Goal: Task Accomplishment & Management: Manage account settings

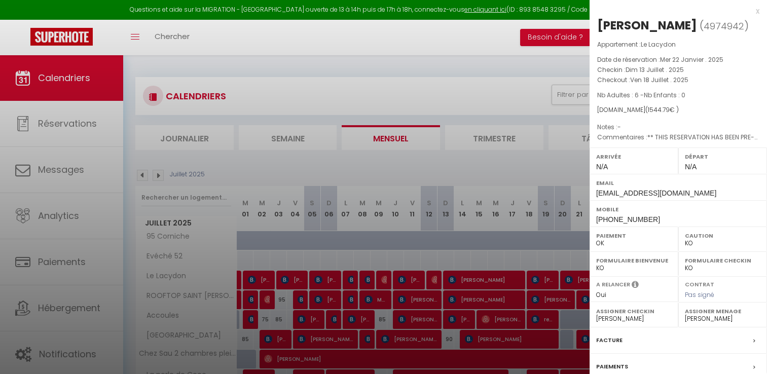
select select "KO"
select select "0"
select select "15713"
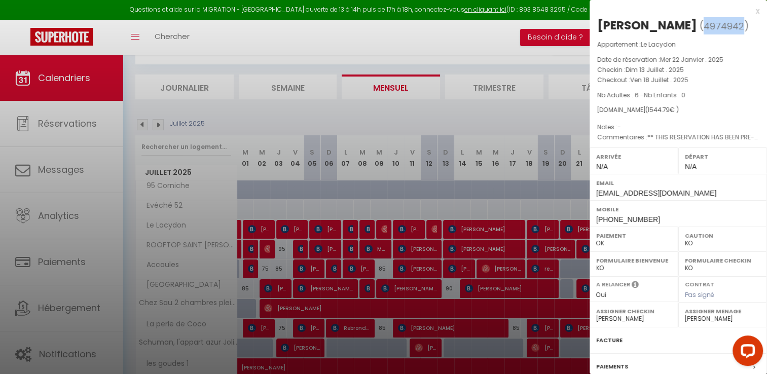
scroll to position [51, 0]
click at [174, 113] on div at bounding box center [383, 187] width 767 height 374
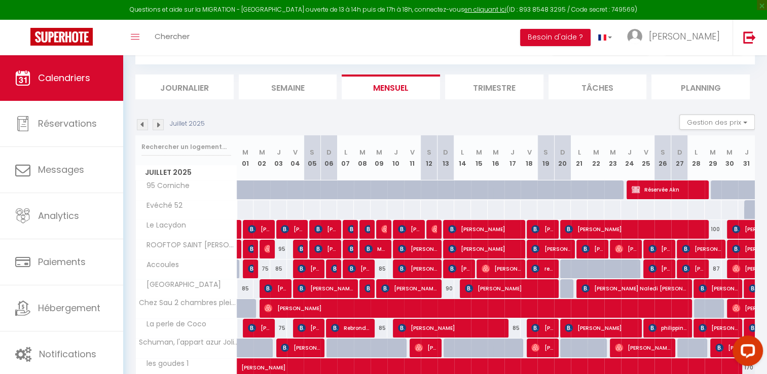
click at [655, 167] on tr "Juillet 2025 M 01 M 02 J 03 V 04 S 05 D 06 L 07 M 08 M 09 J 10 V 11 S 12 D 13 L…" at bounding box center [446, 157] width 620 height 45
drag, startPoint x: 657, startPoint y: 165, endPoint x: 602, endPoint y: 104, distance: 81.9
click at [602, 94] on li "Tâches" at bounding box center [598, 87] width 98 height 25
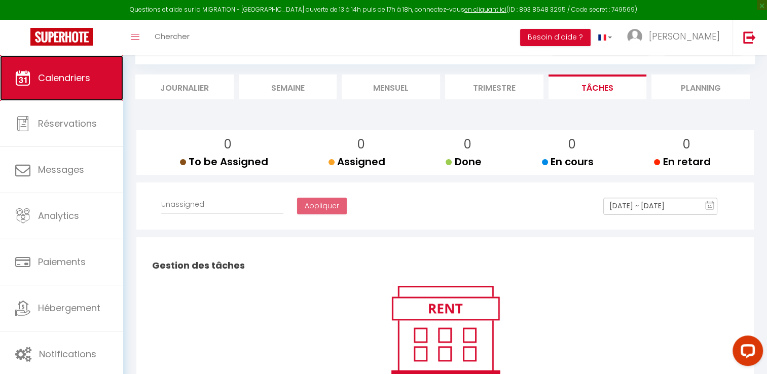
click at [53, 67] on link "Calendriers" at bounding box center [61, 78] width 123 height 46
select select
click at [74, 80] on span "Calendriers" at bounding box center [64, 77] width 52 height 13
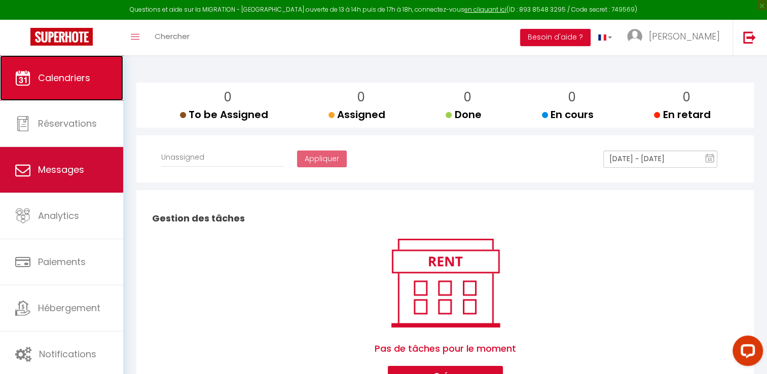
scroll to position [147, 0]
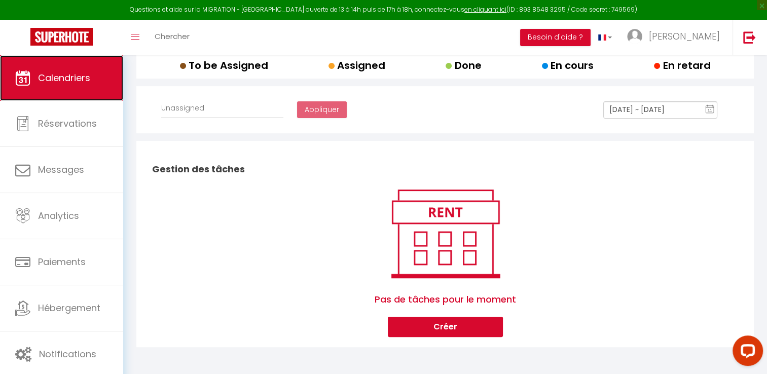
click at [32, 90] on link "Calendriers" at bounding box center [61, 78] width 123 height 46
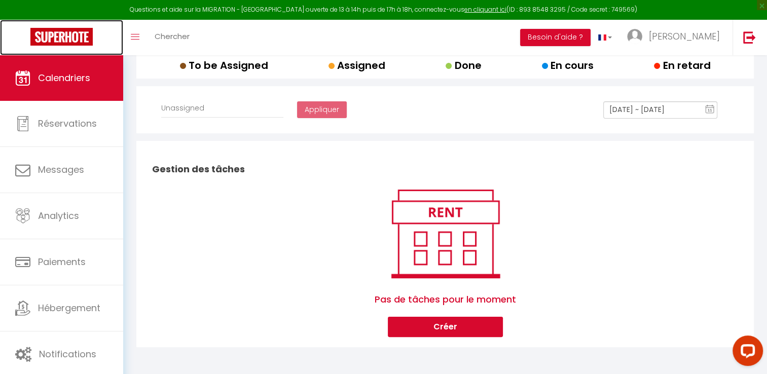
click at [61, 42] on img at bounding box center [61, 37] width 62 height 18
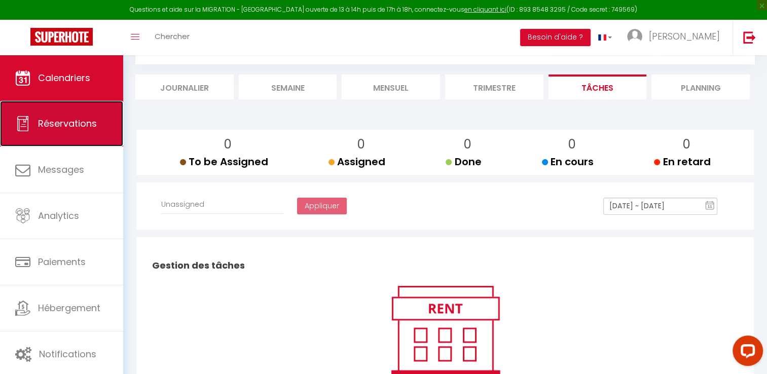
click at [77, 117] on span "Réservations" at bounding box center [67, 123] width 59 height 13
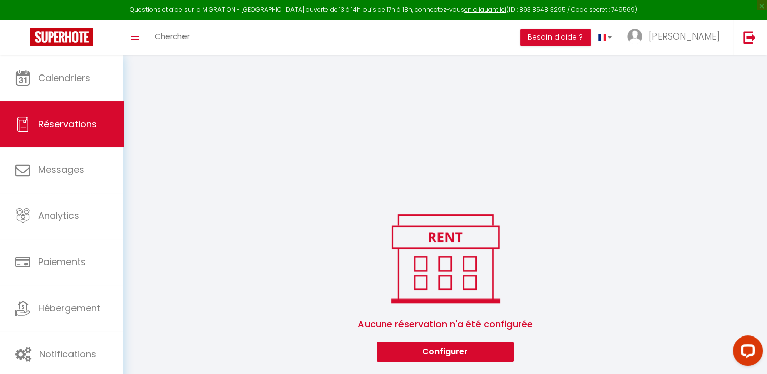
click at [65, 69] on link "Calendriers" at bounding box center [61, 78] width 123 height 46
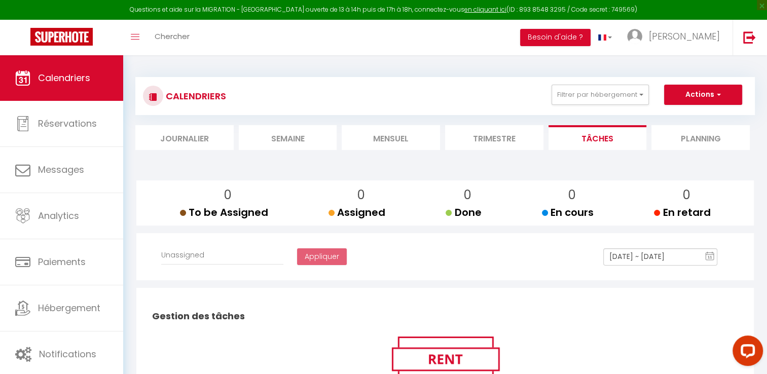
select select
click at [178, 129] on li "Journalier" at bounding box center [184, 137] width 98 height 25
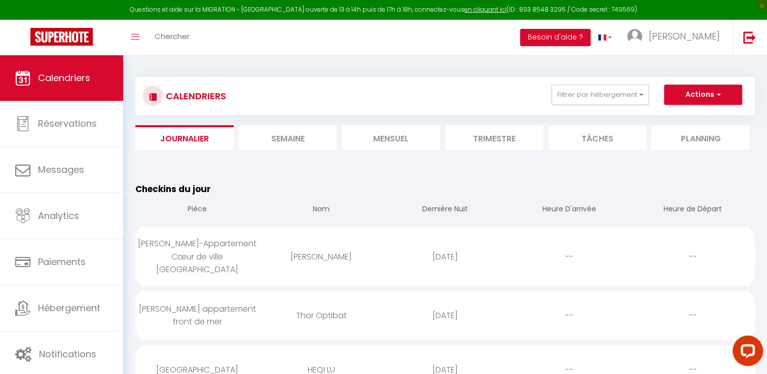
click at [466, 137] on li "Trimestre" at bounding box center [494, 137] width 98 height 25
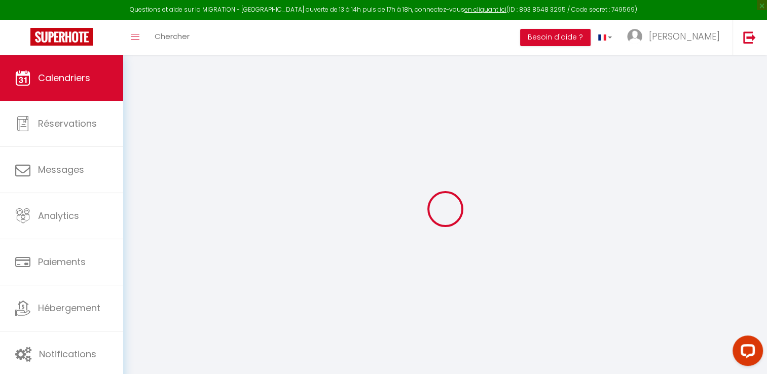
click at [400, 137] on div at bounding box center [445, 208] width 620 height 283
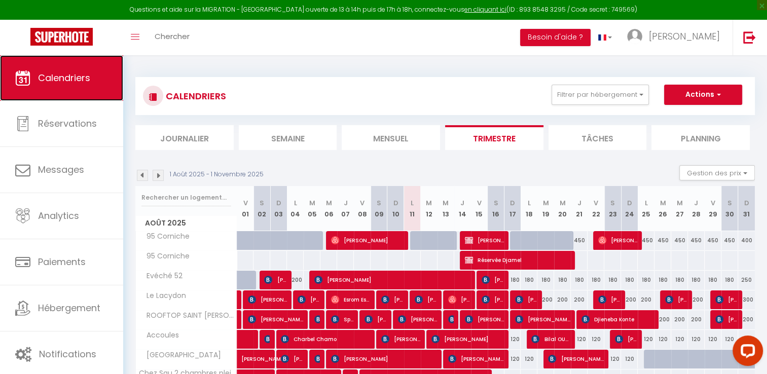
click at [57, 74] on span "Calendriers" at bounding box center [64, 77] width 52 height 13
click at [379, 141] on li "Mensuel" at bounding box center [391, 137] width 98 height 25
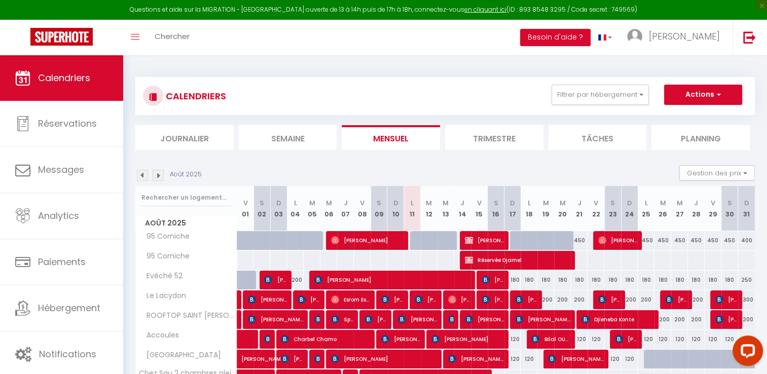
click at [144, 175] on img at bounding box center [142, 175] width 11 height 11
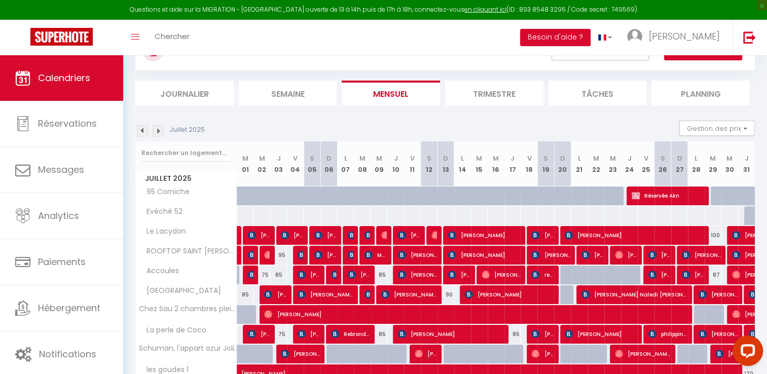
scroll to position [101, 0]
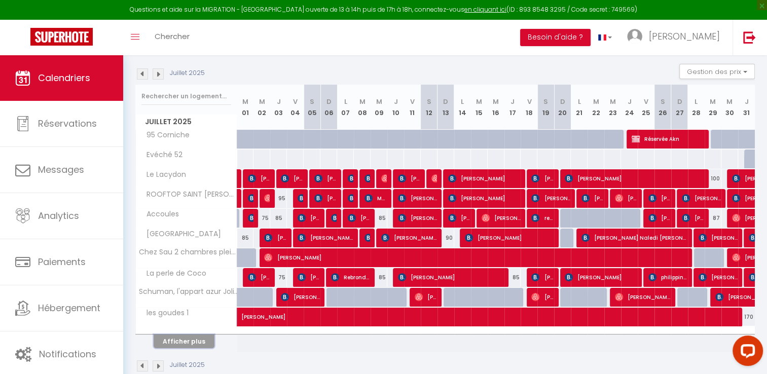
click at [197, 338] on button "Afficher plus" at bounding box center [184, 342] width 61 height 14
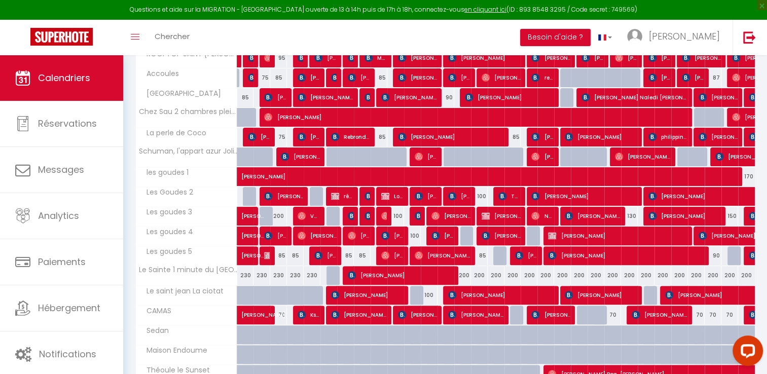
scroll to position [304, 0]
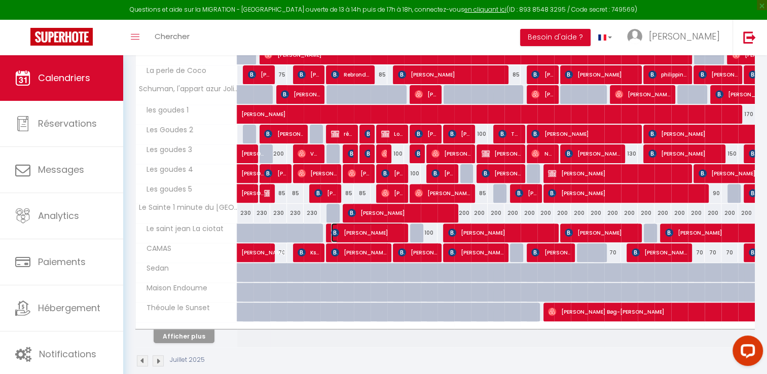
click at [374, 231] on span "[PERSON_NAME]" at bounding box center [367, 232] width 73 height 19
select select "OK"
select select "KO"
select select "0"
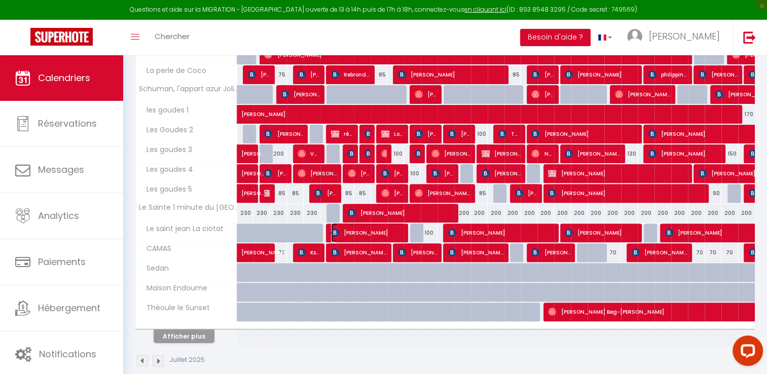
select select "1"
select select
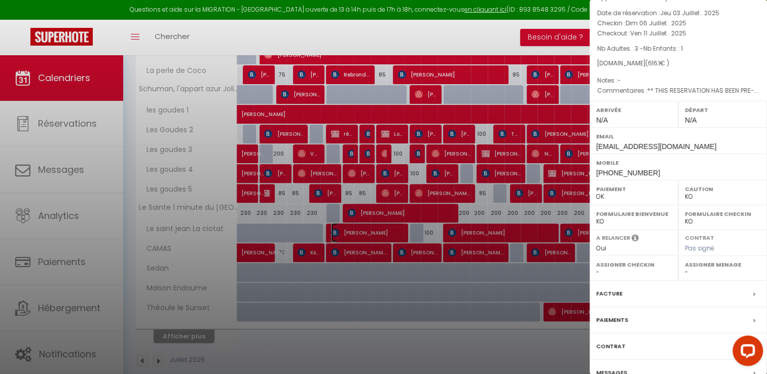
select select "15713"
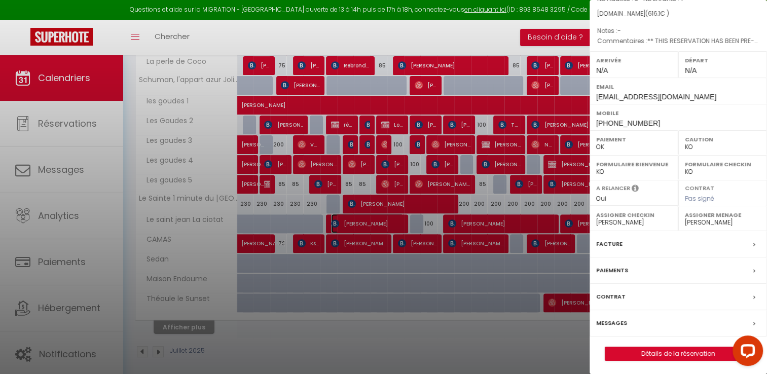
scroll to position [316, 0]
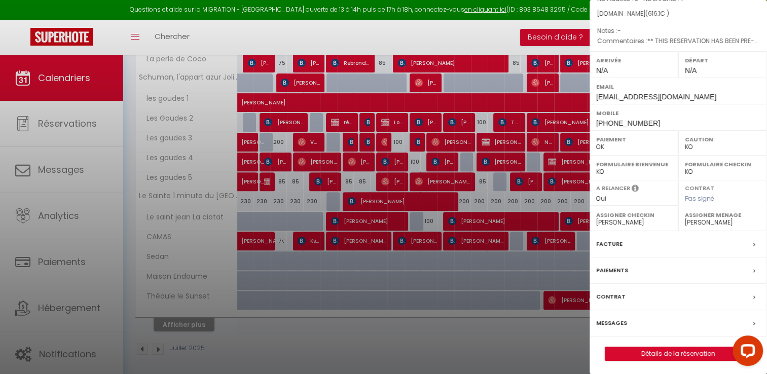
click at [617, 240] on label "Facture" at bounding box center [609, 244] width 26 height 11
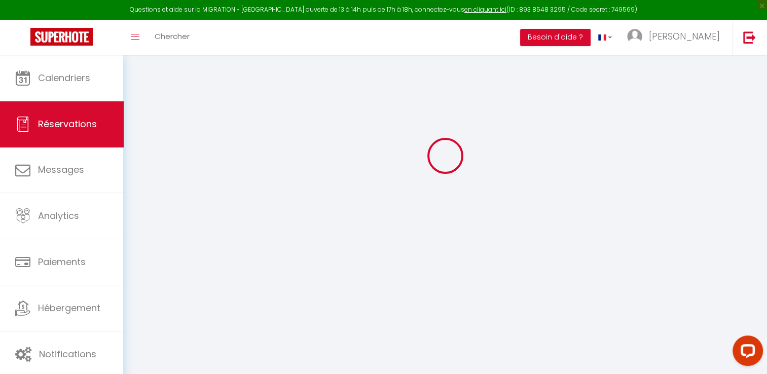
scroll to position [55, 0]
select select "cleaning"
select select "other"
select select "taxes"
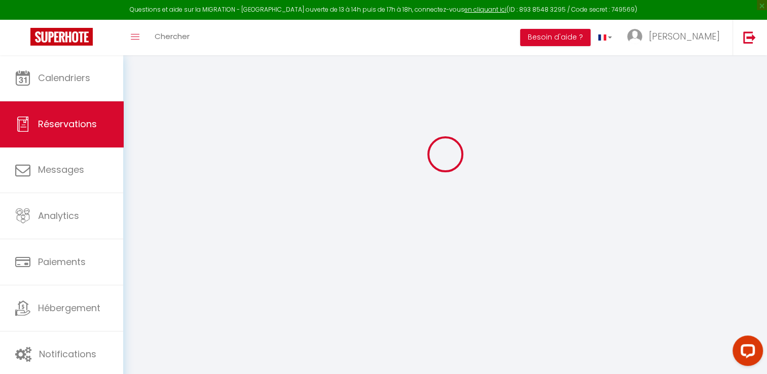
select select
checkbox input "false"
select select
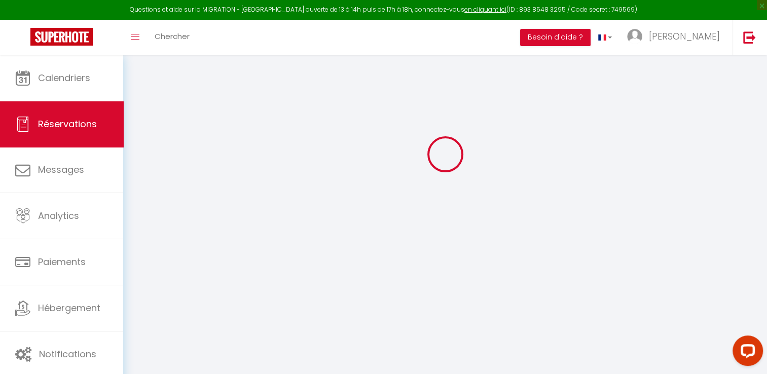
checkbox input "false"
type textarea "** THIS RESERVATION HAS BEEN PRE-PAID ** Reservation has a cancellation grace p…"
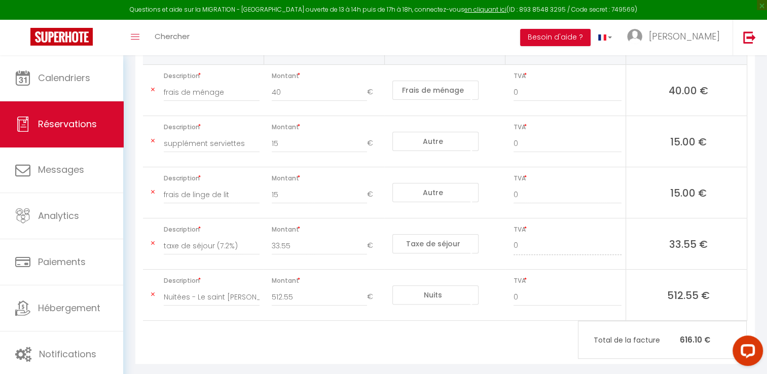
scroll to position [245, 0]
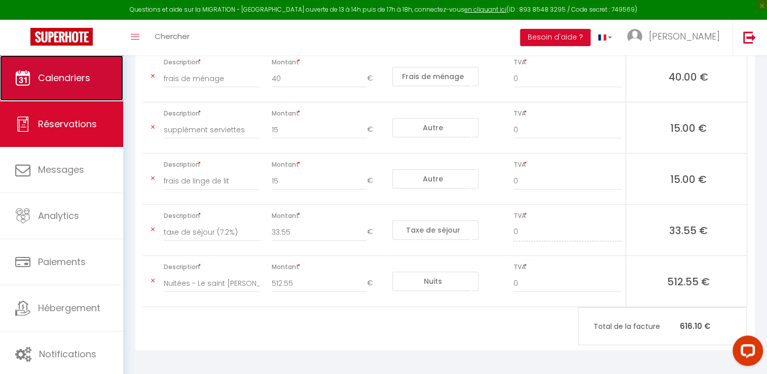
click at [57, 81] on span "Calendriers" at bounding box center [64, 77] width 52 height 13
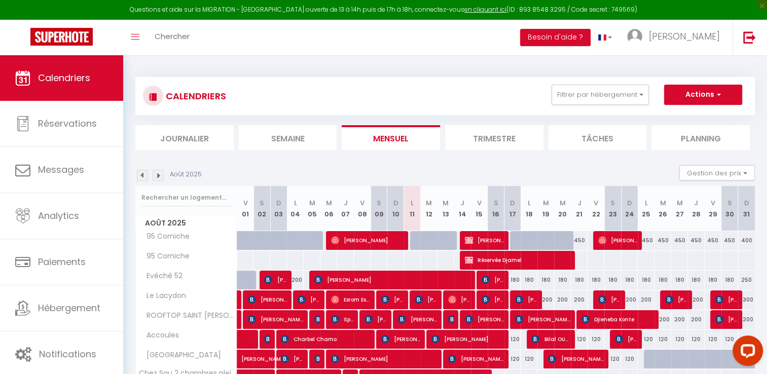
click at [145, 172] on img at bounding box center [142, 175] width 11 height 11
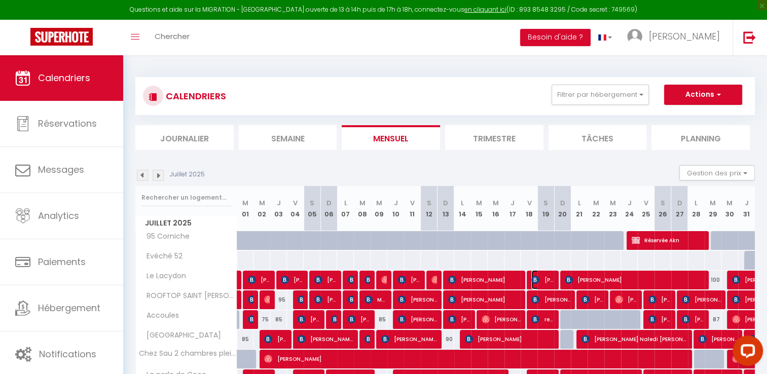
click at [531, 282] on img at bounding box center [535, 280] width 8 height 8
select select "OK"
select select "KO"
select select "0"
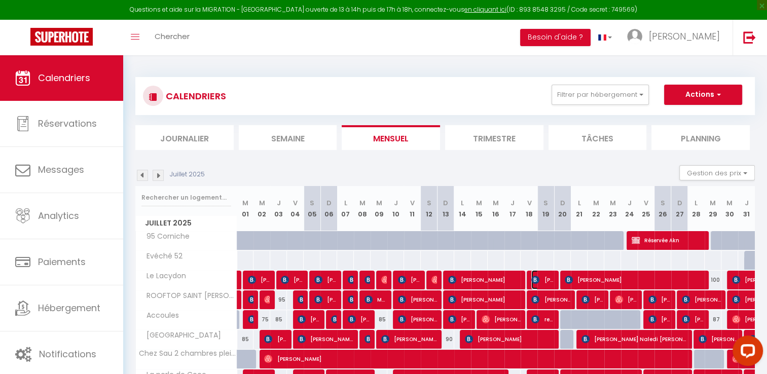
select select "1"
select select
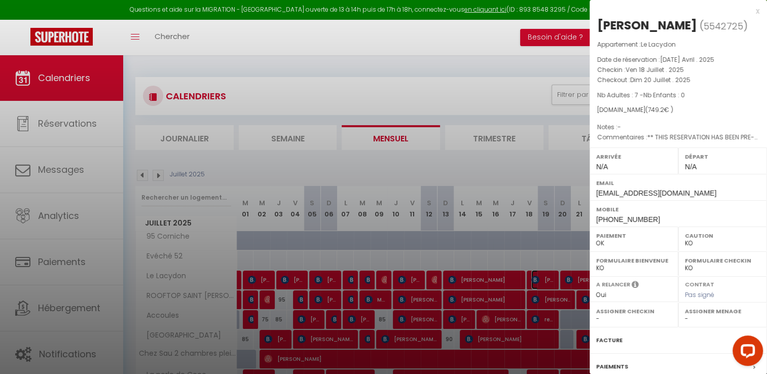
select select "15713"
drag, startPoint x: 597, startPoint y: 23, endPoint x: 687, endPoint y: 22, distance: 89.2
click at [687, 22] on div "[PERSON_NAME]" at bounding box center [647, 25] width 100 height 16
drag, startPoint x: 687, startPoint y: 22, endPoint x: 674, endPoint y: 27, distance: 13.2
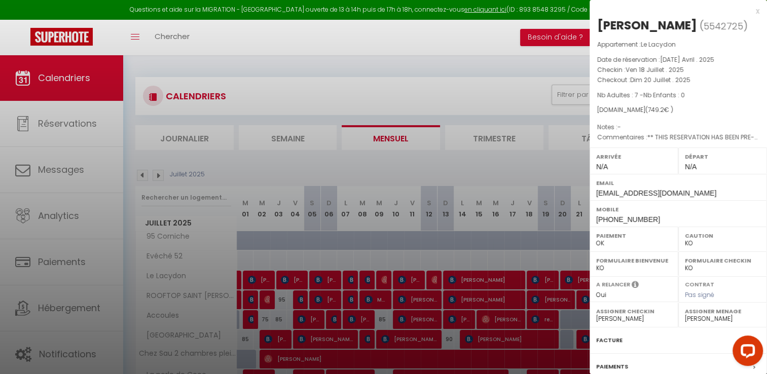
copy div "[PERSON_NAME]"
drag, startPoint x: 696, startPoint y: 25, endPoint x: 734, endPoint y: 29, distance: 38.2
click at [734, 29] on span "( 5542725 )" at bounding box center [724, 26] width 48 height 14
drag, startPoint x: 734, startPoint y: 29, endPoint x: 722, endPoint y: 27, distance: 12.8
copy span "5542725"
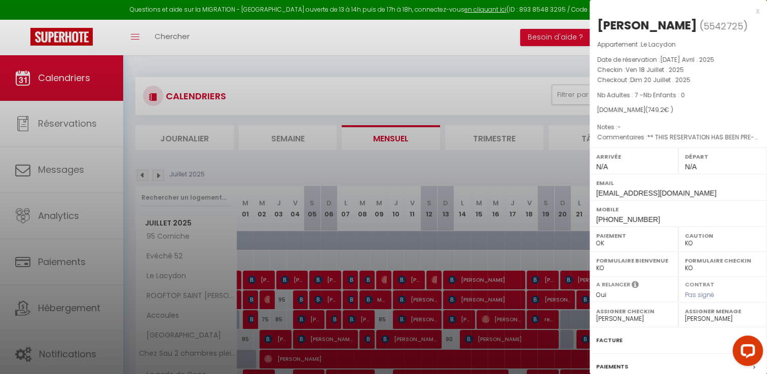
click at [745, 10] on div "x" at bounding box center [675, 11] width 170 height 12
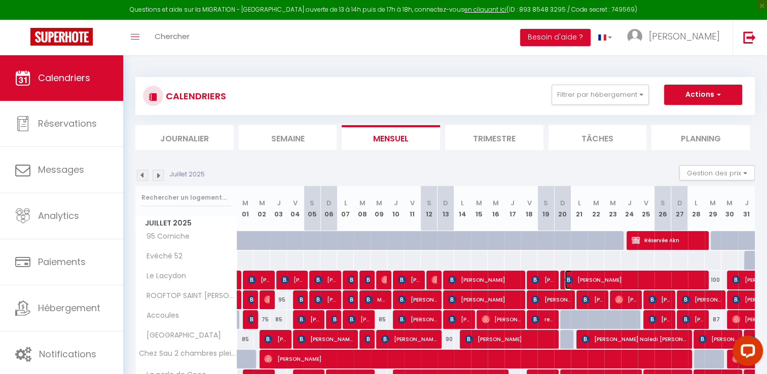
click at [567, 277] on img at bounding box center [569, 280] width 8 height 8
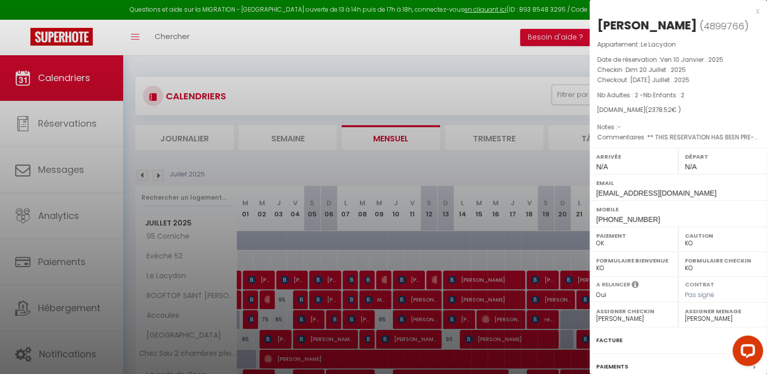
drag, startPoint x: 598, startPoint y: 24, endPoint x: 692, endPoint y: 26, distance: 93.8
click at [692, 26] on div "[PERSON_NAME]" at bounding box center [647, 25] width 100 height 16
drag, startPoint x: 692, startPoint y: 26, endPoint x: 669, endPoint y: 25, distance: 22.8
copy div "[PERSON_NAME]"
drag, startPoint x: 704, startPoint y: 26, endPoint x: 741, endPoint y: 29, distance: 37.6
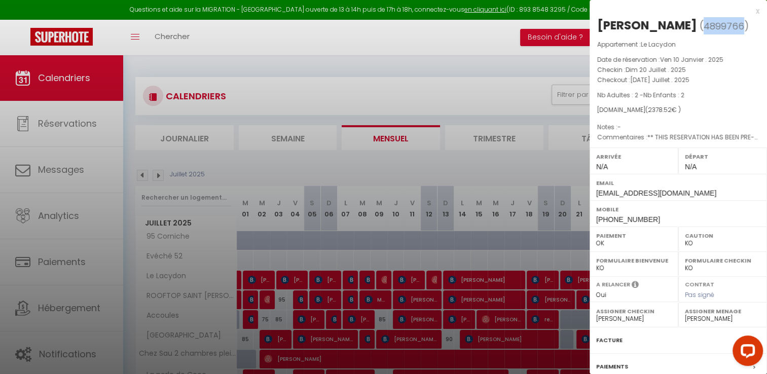
click at [741, 29] on span "( 4899766 )" at bounding box center [724, 26] width 49 height 14
drag, startPoint x: 741, startPoint y: 29, endPoint x: 735, endPoint y: 24, distance: 8.3
copy span "4899766"
click at [747, 13] on div "x" at bounding box center [675, 11] width 170 height 12
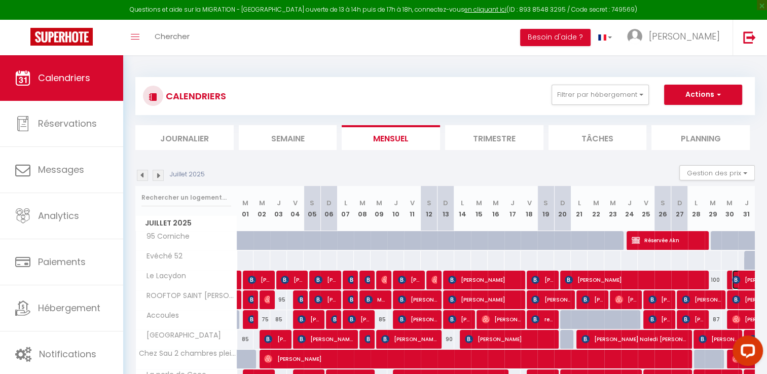
click at [741, 279] on span "[PERSON_NAME]" at bounding box center [755, 279] width 47 height 19
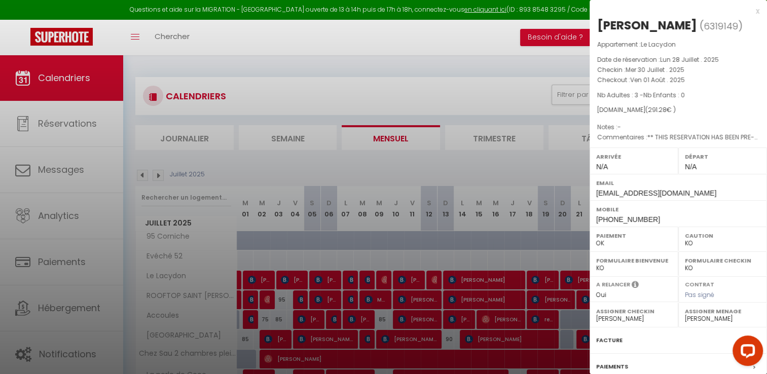
drag, startPoint x: 596, startPoint y: 25, endPoint x: 669, endPoint y: 27, distance: 72.5
click at [669, 27] on div "[PERSON_NAME] ( 6319149 ) Appartement : Le Lacydon Date de réservation : Lun 28…" at bounding box center [678, 237] width 177 height 440
drag, startPoint x: 669, startPoint y: 27, endPoint x: 663, endPoint y: 22, distance: 7.2
copy h2 "[PERSON_NAME]"
drag, startPoint x: 673, startPoint y: 21, endPoint x: 706, endPoint y: 28, distance: 33.7
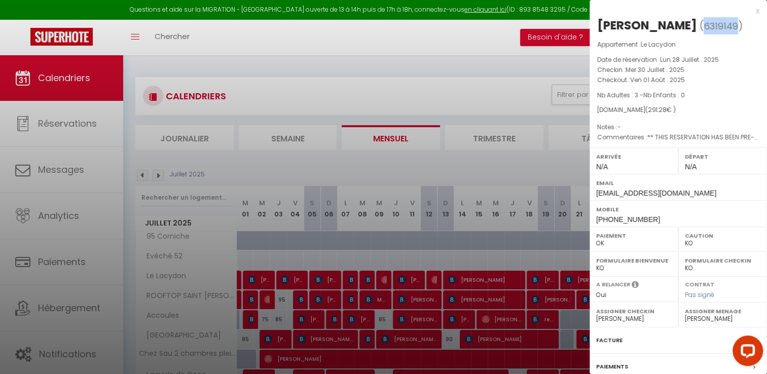
click at [706, 28] on span "( 6319149 )" at bounding box center [721, 26] width 43 height 14
drag, startPoint x: 706, startPoint y: 28, endPoint x: 700, endPoint y: 25, distance: 7.3
copy span "6319149"
click at [749, 12] on div "x" at bounding box center [675, 11] width 170 height 12
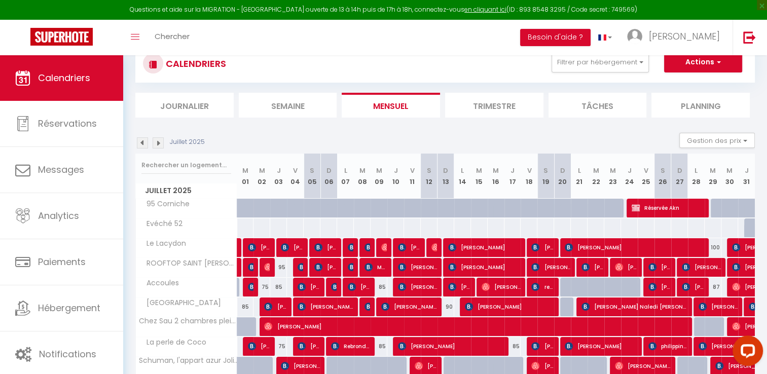
scroll to position [51, 0]
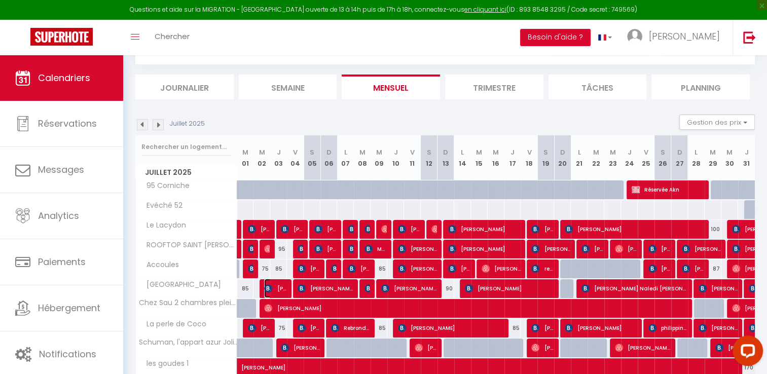
click at [276, 283] on span "[PERSON_NAME]" at bounding box center [275, 288] width 22 height 19
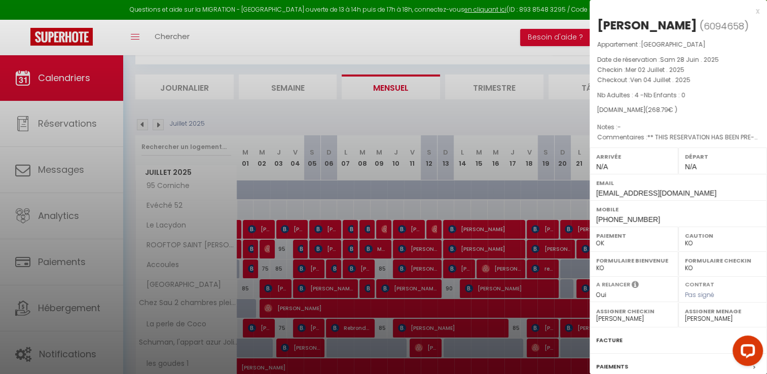
drag, startPoint x: 596, startPoint y: 26, endPoint x: 702, endPoint y: 27, distance: 106.5
click at [702, 27] on div "[PERSON_NAME] ( 6094658 ) Appartement : [GEOGRAPHIC_DATA] Date de réservation :…" at bounding box center [678, 237] width 177 height 440
drag, startPoint x: 702, startPoint y: 27, endPoint x: 694, endPoint y: 22, distance: 9.8
copy div "[PERSON_NAME]"
drag, startPoint x: 642, startPoint y: 60, endPoint x: 691, endPoint y: 60, distance: 49.2
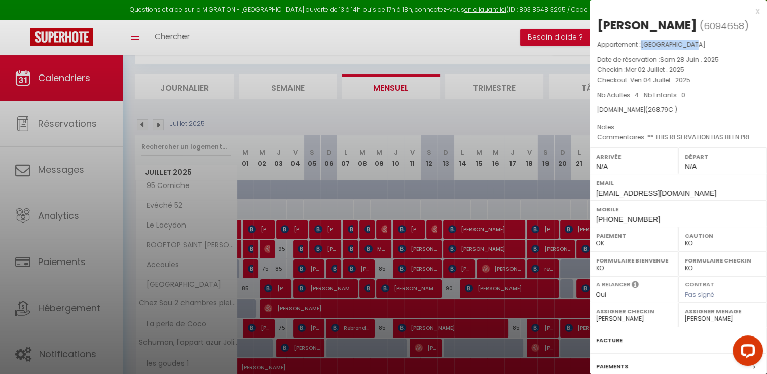
click at [691, 50] on p "Appartement : [GEOGRAPHIC_DATA]" at bounding box center [678, 45] width 162 height 10
drag, startPoint x: 691, startPoint y: 60, endPoint x: 685, endPoint y: 60, distance: 6.1
copy span "[GEOGRAPHIC_DATA]"
drag, startPoint x: 602, startPoint y: 42, endPoint x: 641, endPoint y: 41, distance: 38.5
click at [704, 32] on span "6094658" at bounding box center [724, 26] width 41 height 13
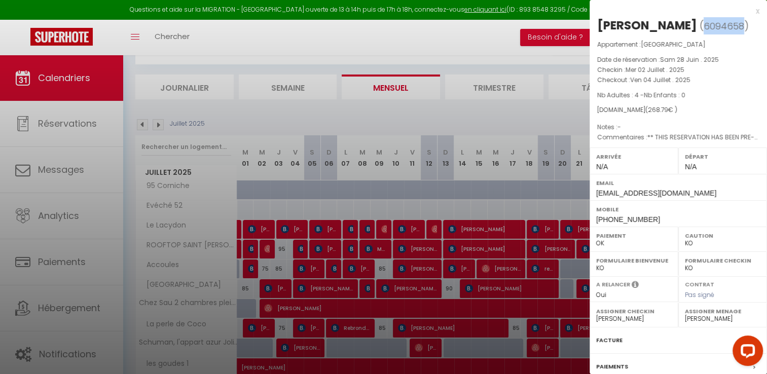
drag, startPoint x: 641, startPoint y: 41, endPoint x: 633, endPoint y: 41, distance: 8.1
copy span "6094658"
click at [305, 287] on div at bounding box center [383, 187] width 767 height 374
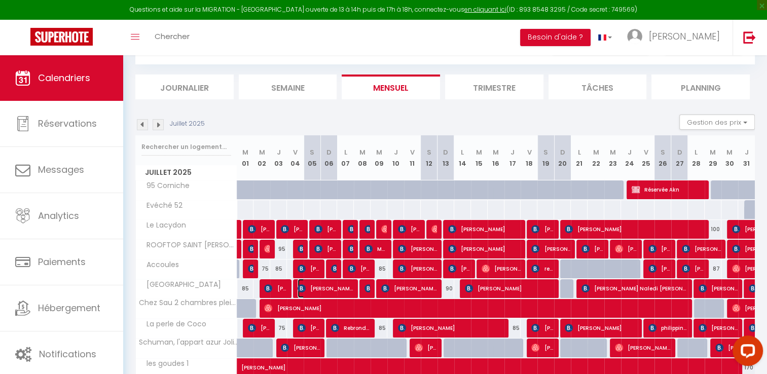
click at [305, 287] on img at bounding box center [302, 288] width 8 height 8
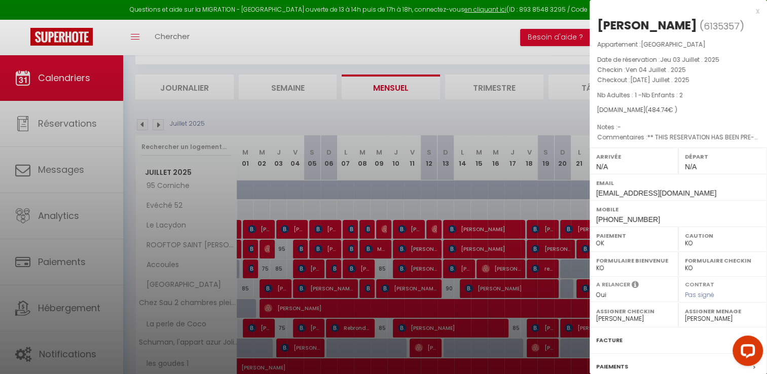
drag, startPoint x: 596, startPoint y: 23, endPoint x: 698, endPoint y: 31, distance: 101.7
click at [698, 31] on div "[PERSON_NAME] ( 6135357 ) Appartement : [GEOGRAPHIC_DATA] Date de réservation :…" at bounding box center [678, 237] width 177 height 440
drag, startPoint x: 698, startPoint y: 31, endPoint x: 687, endPoint y: 23, distance: 13.4
copy div "[PERSON_NAME]"
drag, startPoint x: 709, startPoint y: 25, endPoint x: 742, endPoint y: 26, distance: 33.5
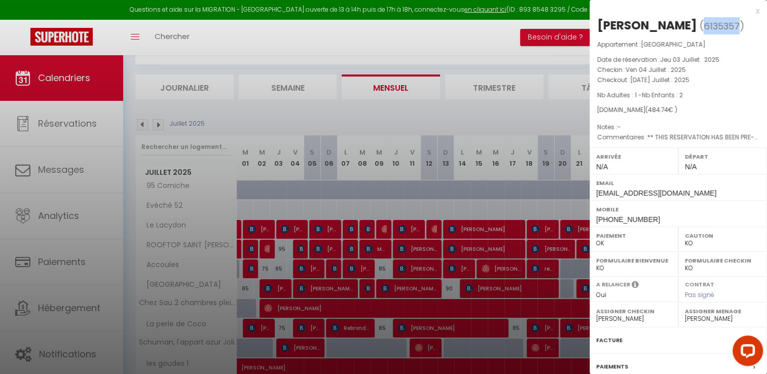
click at [740, 26] on span "6135357" at bounding box center [722, 26] width 36 height 13
click at [313, 289] on div at bounding box center [383, 187] width 767 height 374
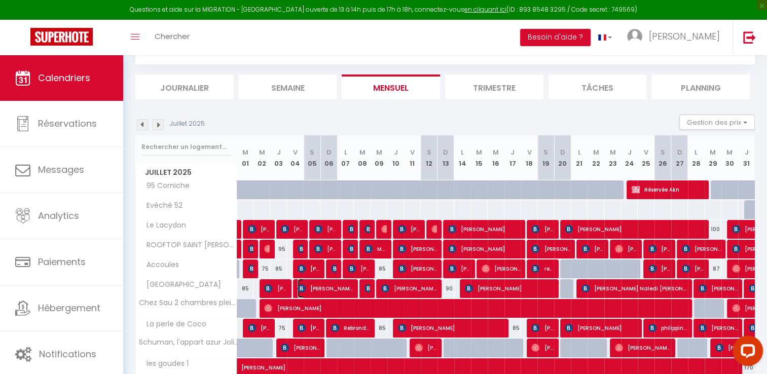
click at [313, 289] on span "[PERSON_NAME]" at bounding box center [326, 288] width 56 height 19
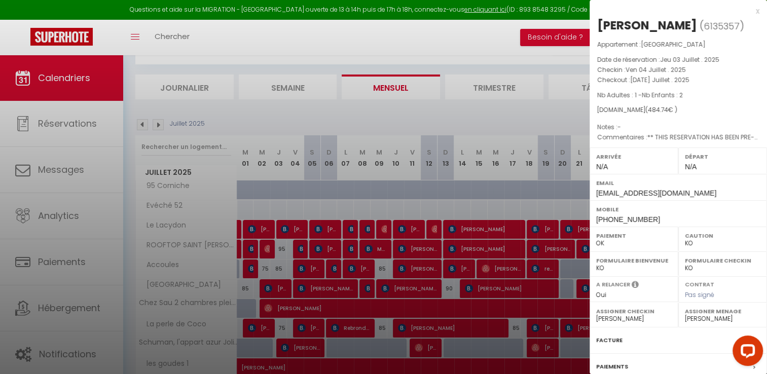
click at [370, 285] on div at bounding box center [383, 187] width 767 height 374
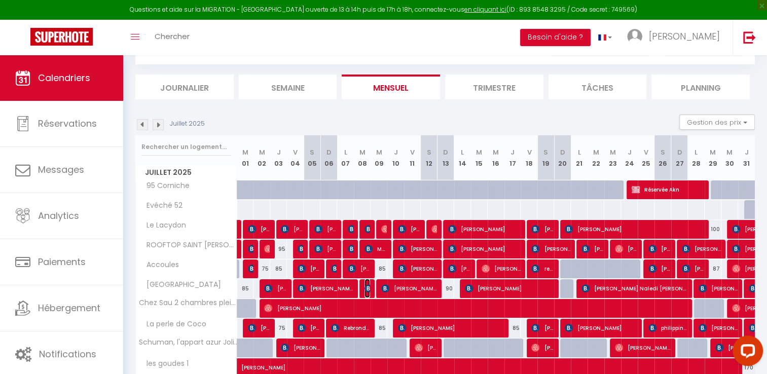
click at [367, 287] on img at bounding box center [369, 288] width 8 height 8
select select "15714"
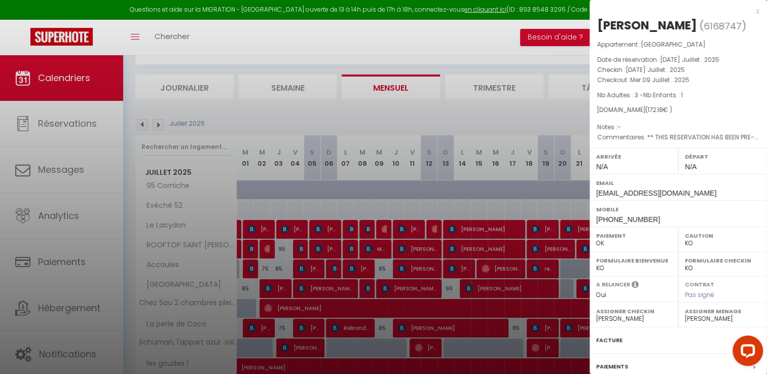
drag, startPoint x: 599, startPoint y: 24, endPoint x: 682, endPoint y: 27, distance: 83.2
click at [682, 27] on h2 "[PERSON_NAME] ( 6168747 )" at bounding box center [678, 25] width 162 height 17
drag, startPoint x: 682, startPoint y: 27, endPoint x: 674, endPoint y: 21, distance: 10.1
drag, startPoint x: 687, startPoint y: 25, endPoint x: 721, endPoint y: 24, distance: 33.5
click at [721, 24] on span "( 6168747 )" at bounding box center [723, 26] width 47 height 14
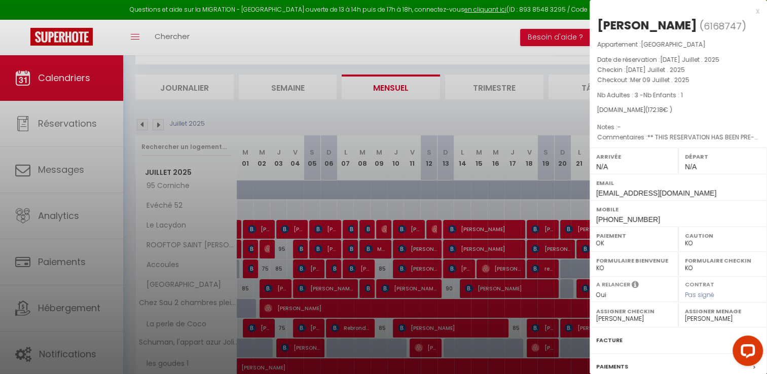
click at [749, 9] on div "x" at bounding box center [675, 11] width 170 height 12
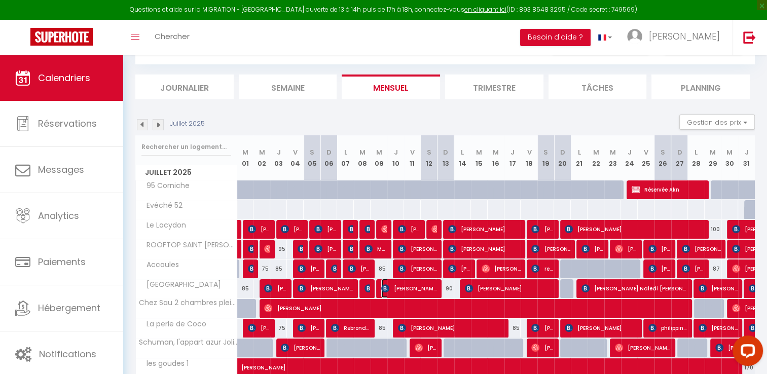
click at [414, 289] on span "[PERSON_NAME]" at bounding box center [409, 288] width 56 height 19
select select "15713"
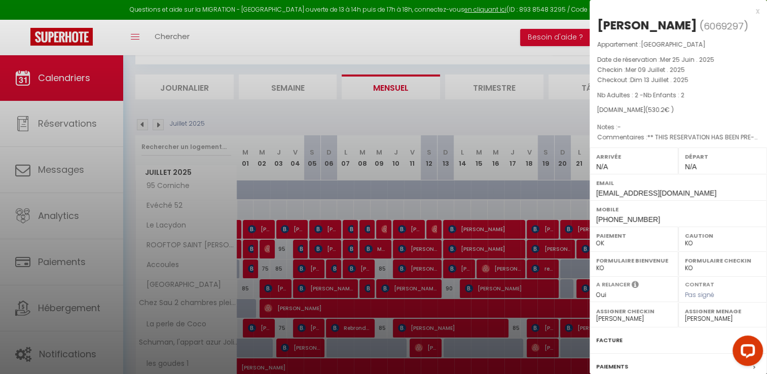
drag, startPoint x: 599, startPoint y: 23, endPoint x: 702, endPoint y: 30, distance: 103.2
click at [697, 30] on div "[PERSON_NAME]" at bounding box center [647, 25] width 100 height 16
drag, startPoint x: 702, startPoint y: 30, endPoint x: 694, endPoint y: 21, distance: 12.6
drag, startPoint x: 603, startPoint y: 42, endPoint x: 642, endPoint y: 44, distance: 39.1
click at [700, 33] on span "( 6069297 )" at bounding box center [724, 26] width 49 height 14
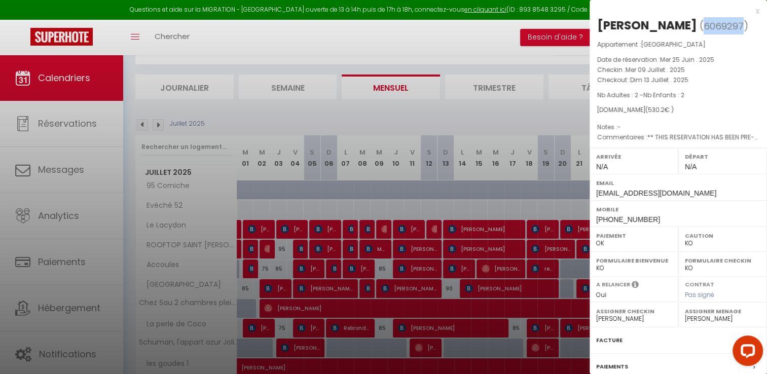
drag, startPoint x: 721, startPoint y: 28, endPoint x: 754, endPoint y: 5, distance: 40.9
click at [754, 5] on div "x [PERSON_NAME] ( 6069297 ) Appartement : [GEOGRAPHIC_DATA] Date de réservation…" at bounding box center [678, 236] width 177 height 473
click at [470, 285] on div at bounding box center [383, 187] width 767 height 374
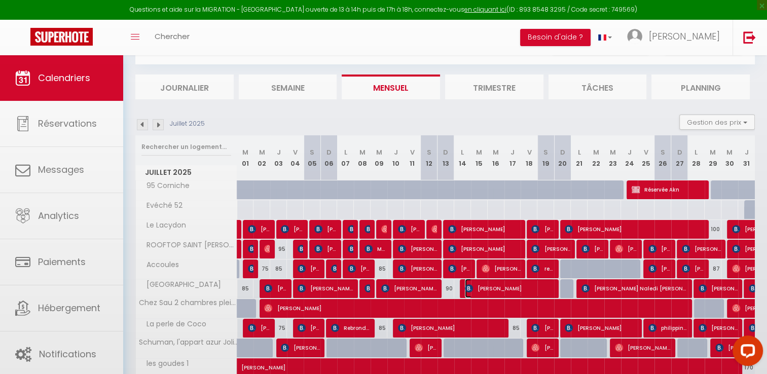
click at [471, 285] on img at bounding box center [469, 288] width 8 height 8
select select "46392"
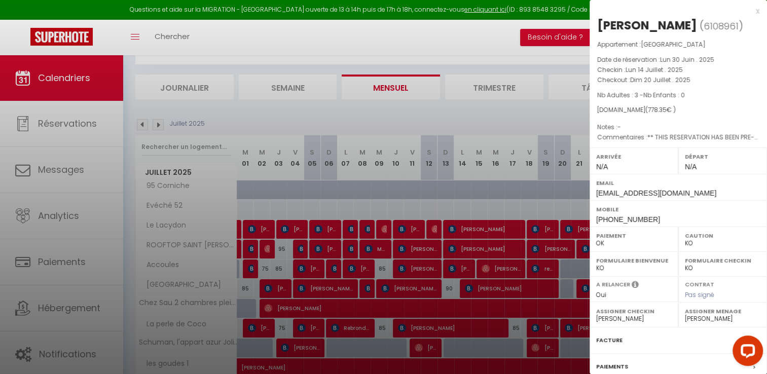
drag, startPoint x: 599, startPoint y: 23, endPoint x: 690, endPoint y: 27, distance: 90.3
click at [690, 27] on div "[PERSON_NAME]" at bounding box center [647, 25] width 100 height 16
drag, startPoint x: 699, startPoint y: 25, endPoint x: 734, endPoint y: 25, distance: 35.0
click at [734, 25] on span "( 6108961 )" at bounding box center [722, 26] width 44 height 14
drag, startPoint x: 734, startPoint y: 25, endPoint x: 728, endPoint y: 23, distance: 6.3
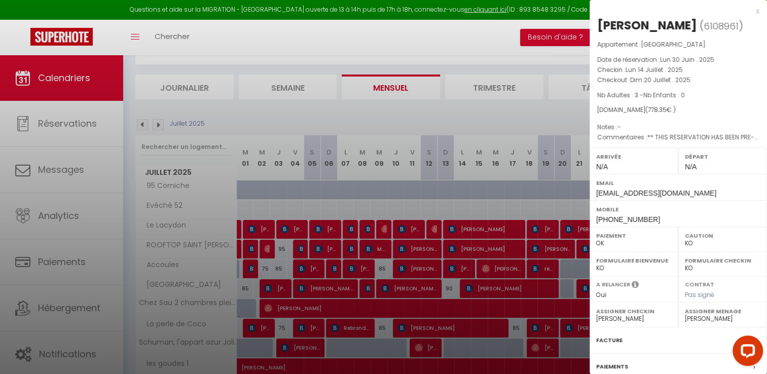
click at [580, 286] on div at bounding box center [383, 187] width 767 height 374
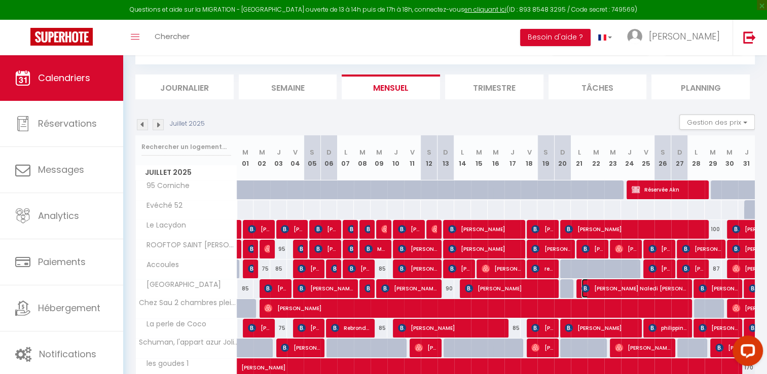
click at [582, 285] on img at bounding box center [586, 288] width 8 height 8
select select "15713"
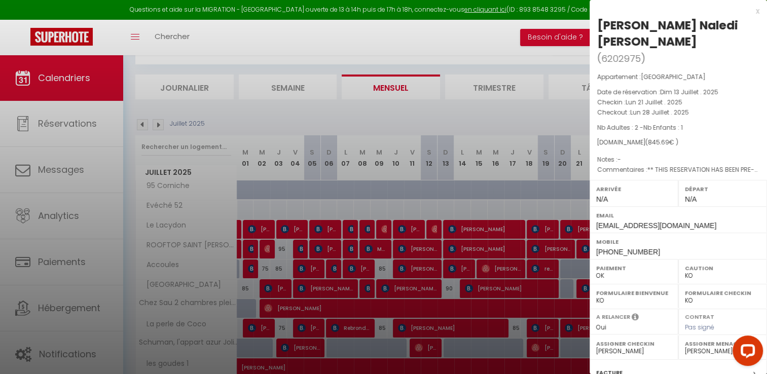
drag, startPoint x: 600, startPoint y: 22, endPoint x: 744, endPoint y: 28, distance: 144.1
click at [744, 28] on div "[PERSON_NAME] Naledi [PERSON_NAME]" at bounding box center [678, 33] width 162 height 32
drag, startPoint x: 744, startPoint y: 28, endPoint x: 732, endPoint y: 25, distance: 12.1
drag, startPoint x: 601, startPoint y: 42, endPoint x: 638, endPoint y: 41, distance: 37.0
click at [638, 52] on span "6202975" at bounding box center [621, 58] width 40 height 13
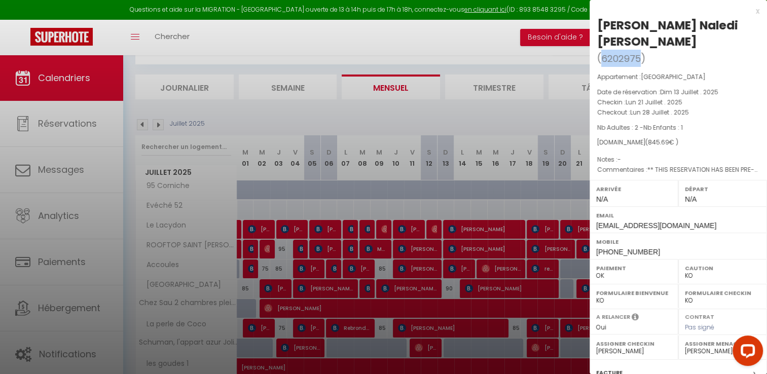
drag, startPoint x: 638, startPoint y: 41, endPoint x: 631, endPoint y: 39, distance: 7.9
click at [751, 7] on div "x" at bounding box center [675, 11] width 170 height 12
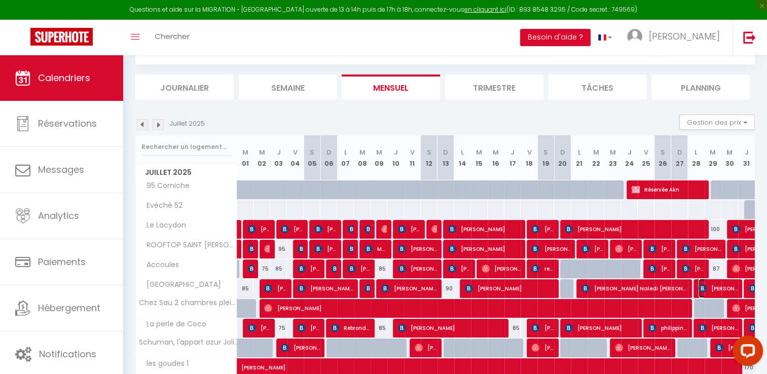
click at [702, 289] on img at bounding box center [703, 288] width 8 height 8
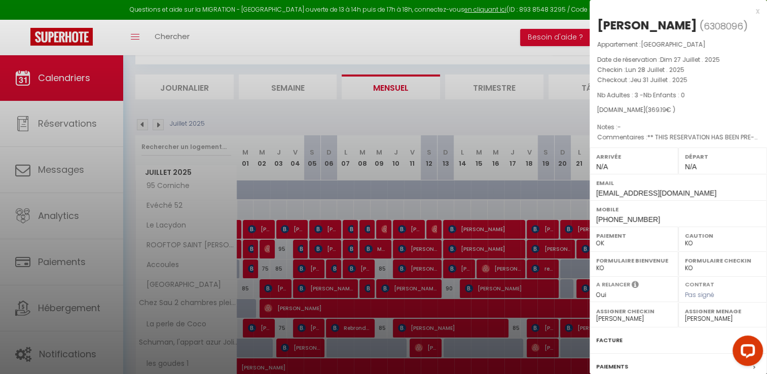
drag, startPoint x: 597, startPoint y: 24, endPoint x: 694, endPoint y: 25, distance: 96.3
click at [694, 25] on div "[PERSON_NAME]" at bounding box center [647, 25] width 100 height 16
drag, startPoint x: 694, startPoint y: 25, endPoint x: 687, endPoint y: 24, distance: 6.7
drag, startPoint x: 704, startPoint y: 24, endPoint x: 741, endPoint y: 28, distance: 37.2
click at [741, 28] on span "6308096" at bounding box center [724, 26] width 40 height 13
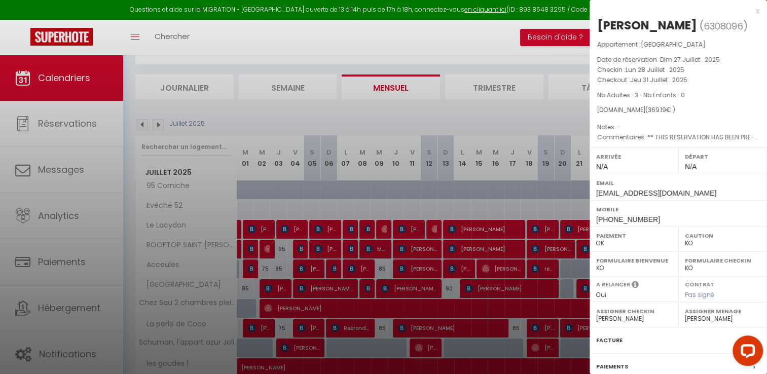
click at [747, 9] on div "x" at bounding box center [675, 11] width 170 height 12
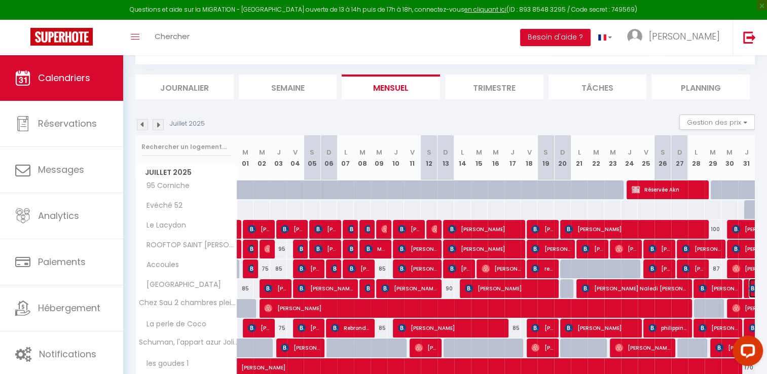
click at [752, 289] on img at bounding box center [753, 288] width 8 height 8
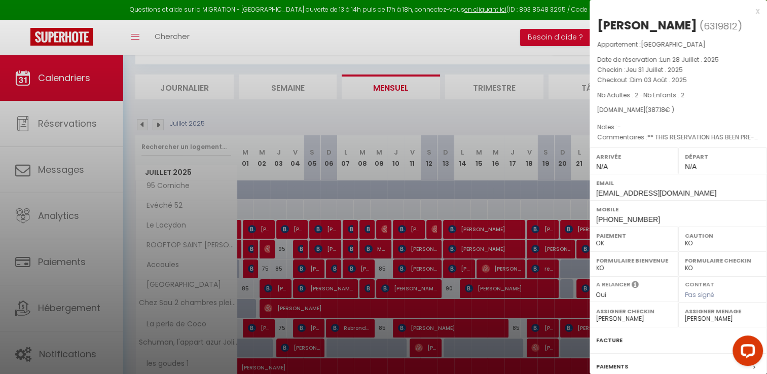
drag, startPoint x: 598, startPoint y: 23, endPoint x: 692, endPoint y: 23, distance: 93.8
click at [692, 23] on div "[PERSON_NAME]" at bounding box center [647, 25] width 100 height 16
drag, startPoint x: 692, startPoint y: 23, endPoint x: 686, endPoint y: 21, distance: 6.9
drag, startPoint x: 701, startPoint y: 26, endPoint x: 733, endPoint y: 26, distance: 31.4
click at [733, 26] on span "6319812" at bounding box center [721, 26] width 34 height 13
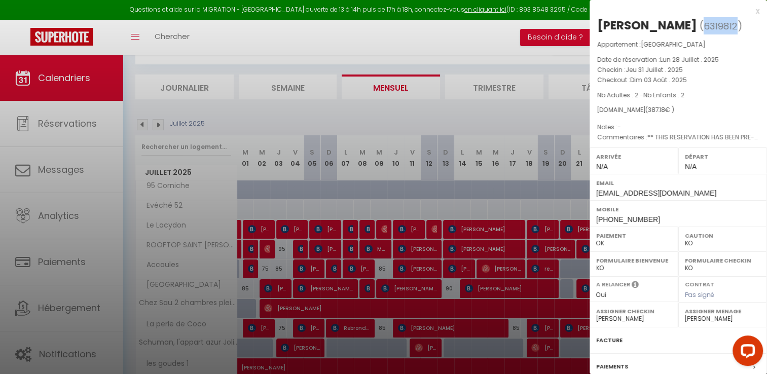
drag, startPoint x: 733, startPoint y: 26, endPoint x: 726, endPoint y: 23, distance: 7.1
click at [749, 9] on div "x" at bounding box center [675, 11] width 170 height 12
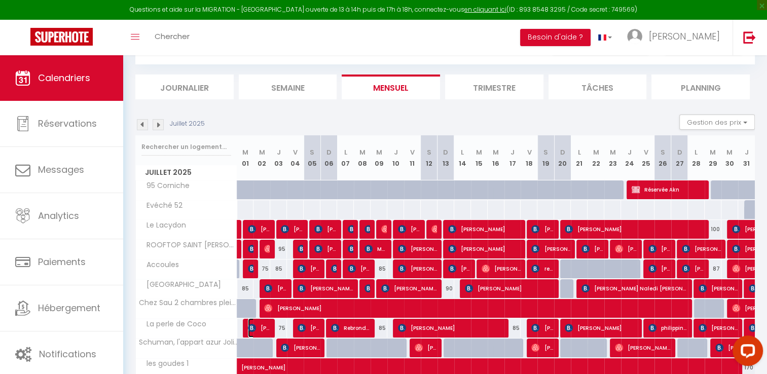
click at [261, 327] on span "[PERSON_NAME]" at bounding box center [259, 327] width 22 height 19
